Goal: Find specific page/section: Find specific page/section

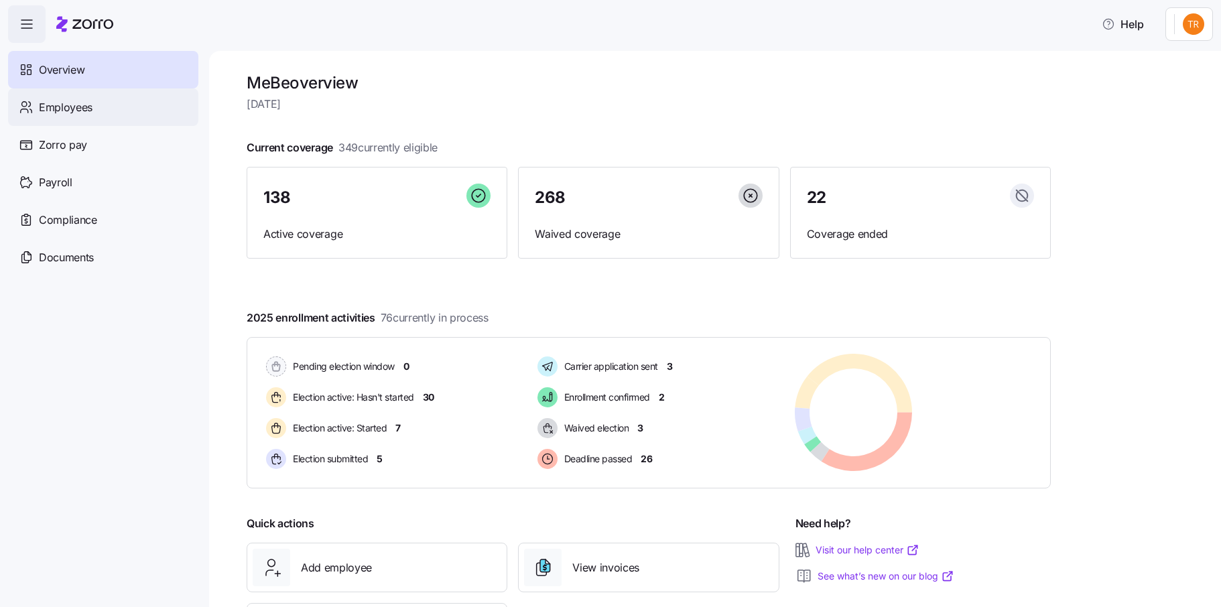
click at [46, 107] on span "Employees" at bounding box center [66, 107] width 54 height 17
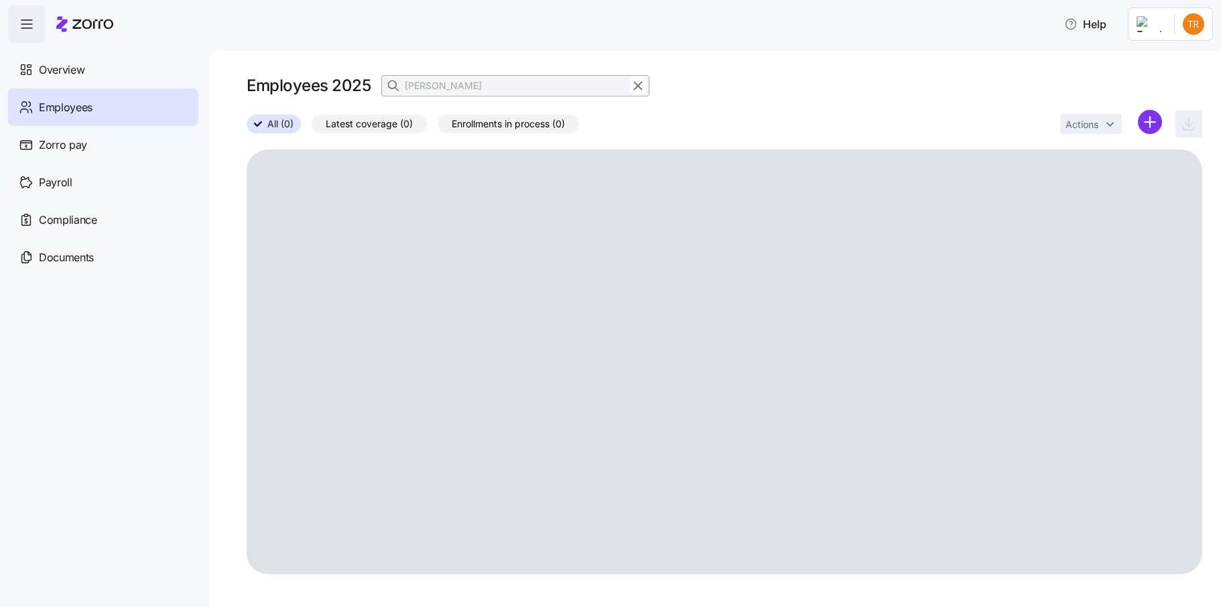
click at [637, 85] on icon "button" at bounding box center [638, 85] width 7 height 7
click at [397, 84] on icon "button" at bounding box center [394, 85] width 13 height 13
click at [425, 86] on input at bounding box center [515, 85] width 268 height 21
type input "[PERSON_NAME]"
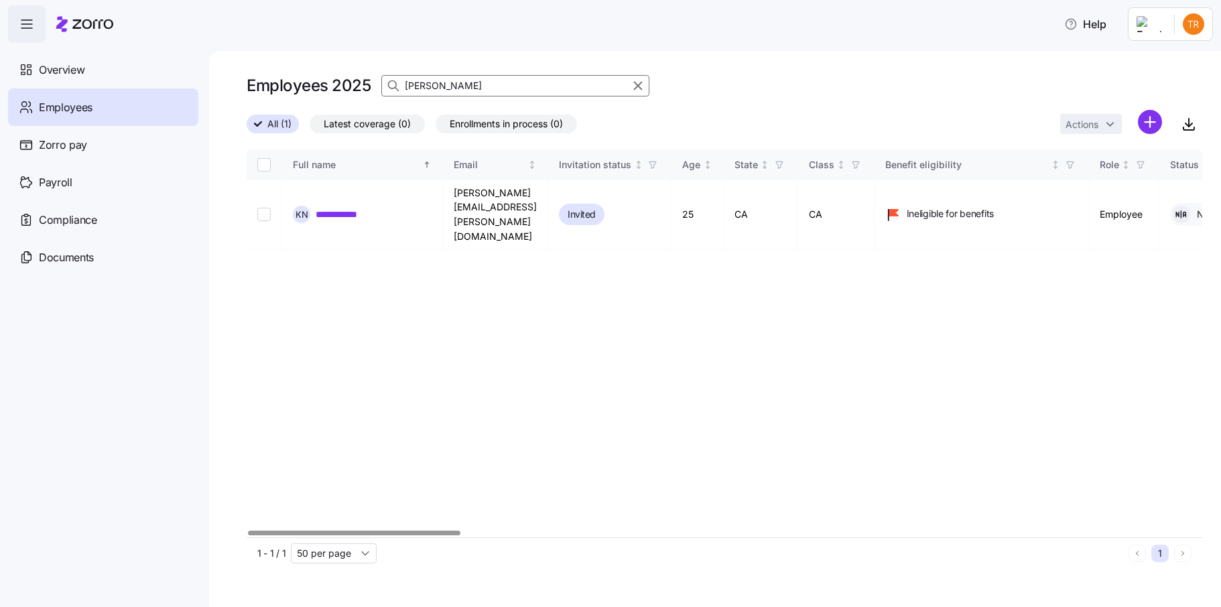
click at [394, 531] on div at bounding box center [354, 533] width 212 height 5
